Goal: Find specific page/section: Find specific page/section

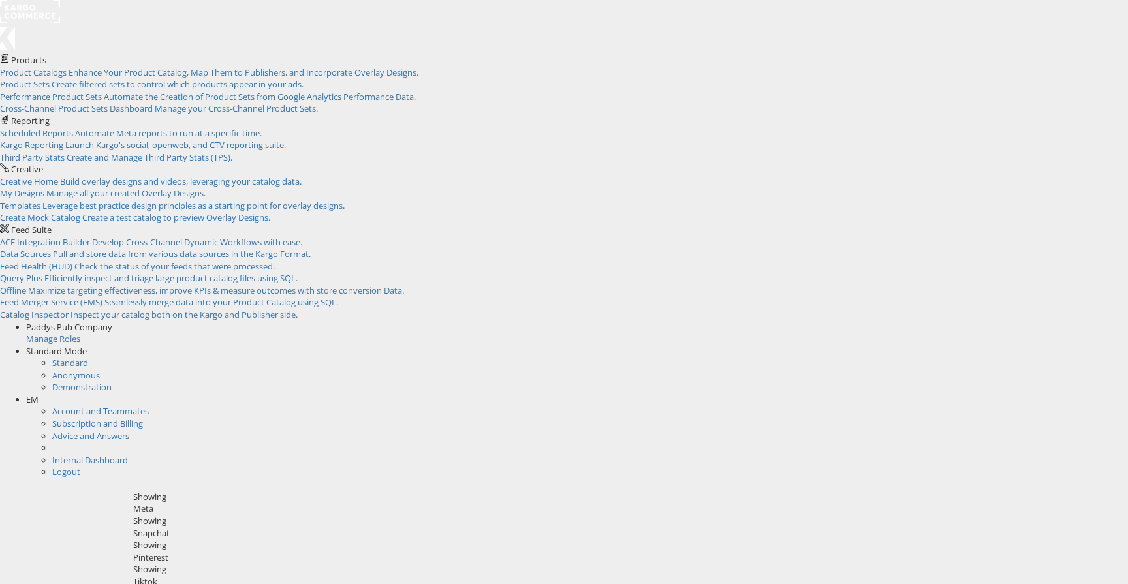
click at [307, 527] on div "Snapchat" at bounding box center [625, 533] width 985 height 12
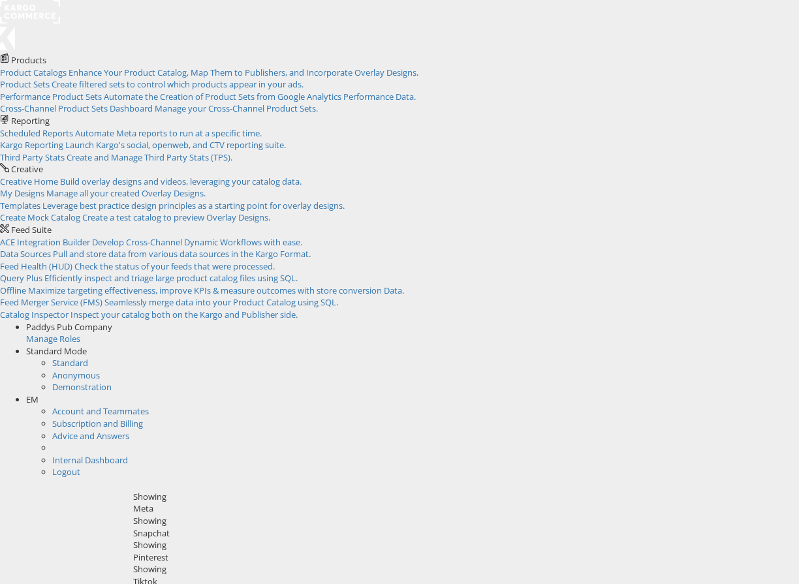
click at [133, 527] on div "Snapchat" at bounding box center [461, 533] width 657 height 12
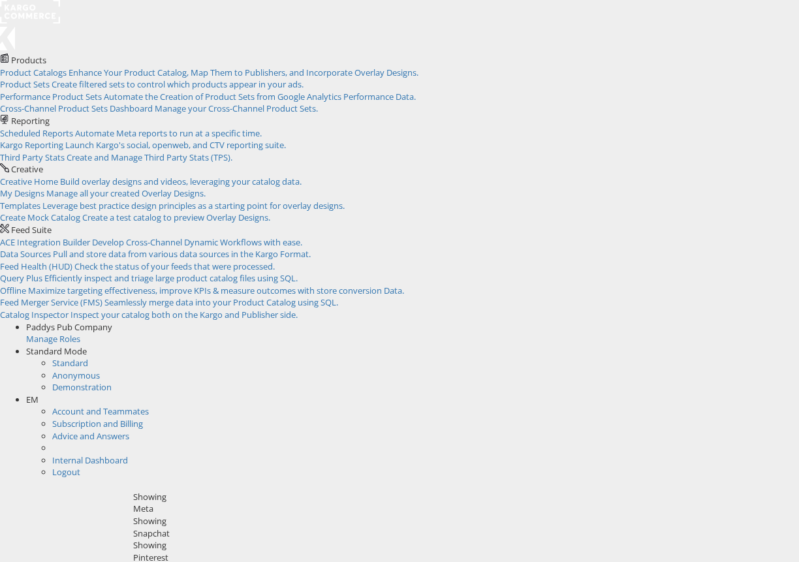
click at [133, 503] on div "Meta" at bounding box center [461, 509] width 657 height 12
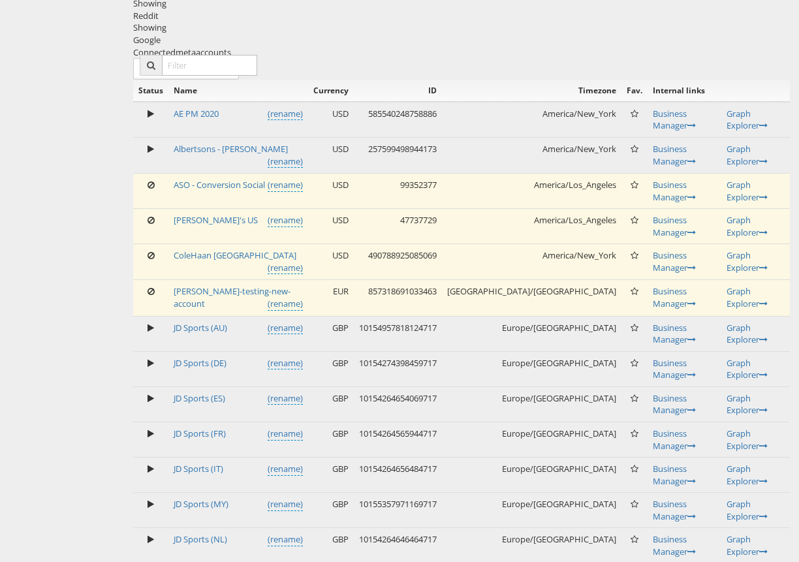
scroll to position [632, 0]
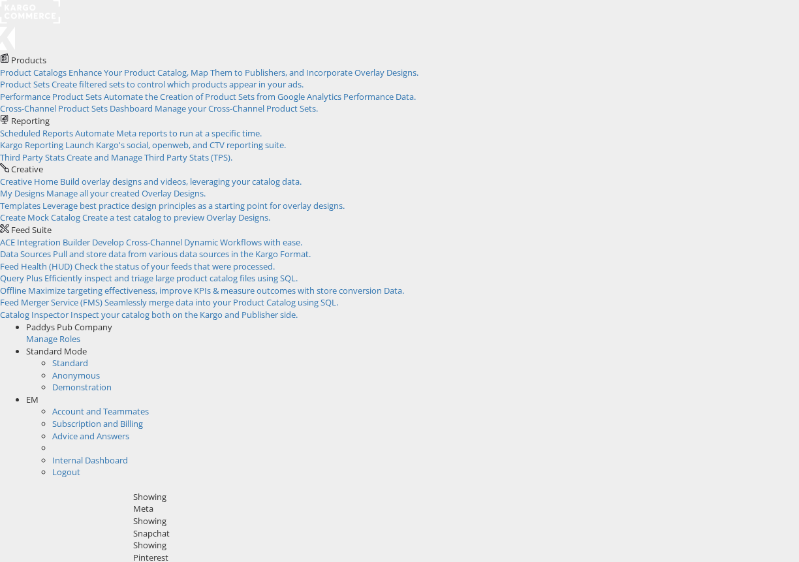
click at [133, 527] on div "Snapchat" at bounding box center [461, 533] width 657 height 12
click at [140, 527] on div "Snapchat" at bounding box center [461, 533] width 657 height 12
click at [124, 127] on span "Automate Meta reports to run at a specific time." at bounding box center [168, 133] width 187 height 12
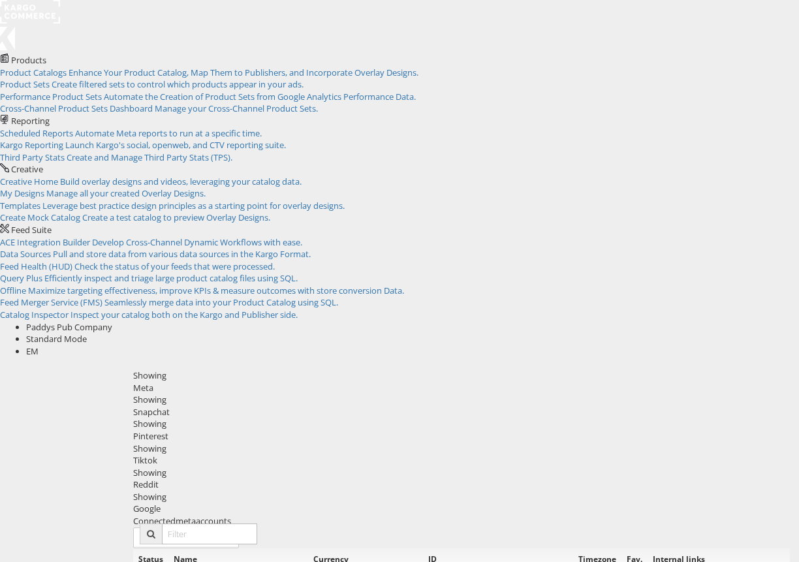
click at [133, 406] on div "Snapchat" at bounding box center [461, 412] width 657 height 12
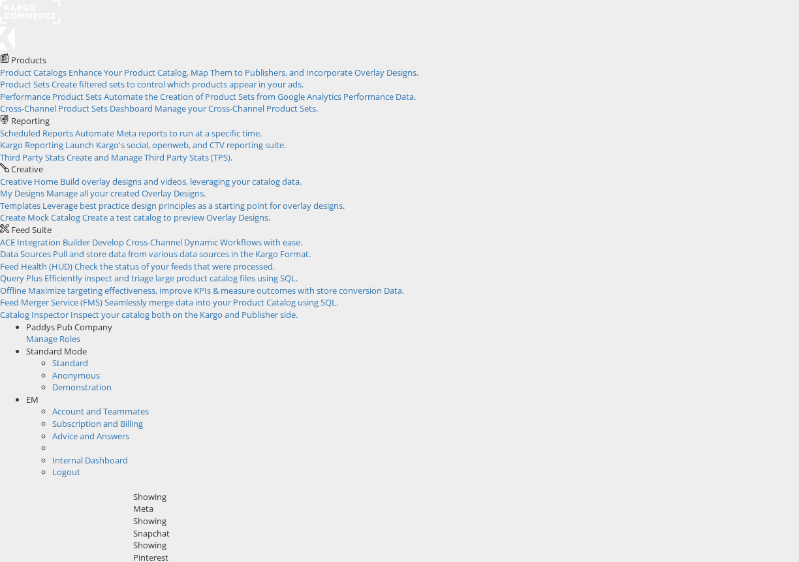
click at [147, 527] on div "Snapchat" at bounding box center [461, 533] width 657 height 12
